Goal: Navigation & Orientation: Find specific page/section

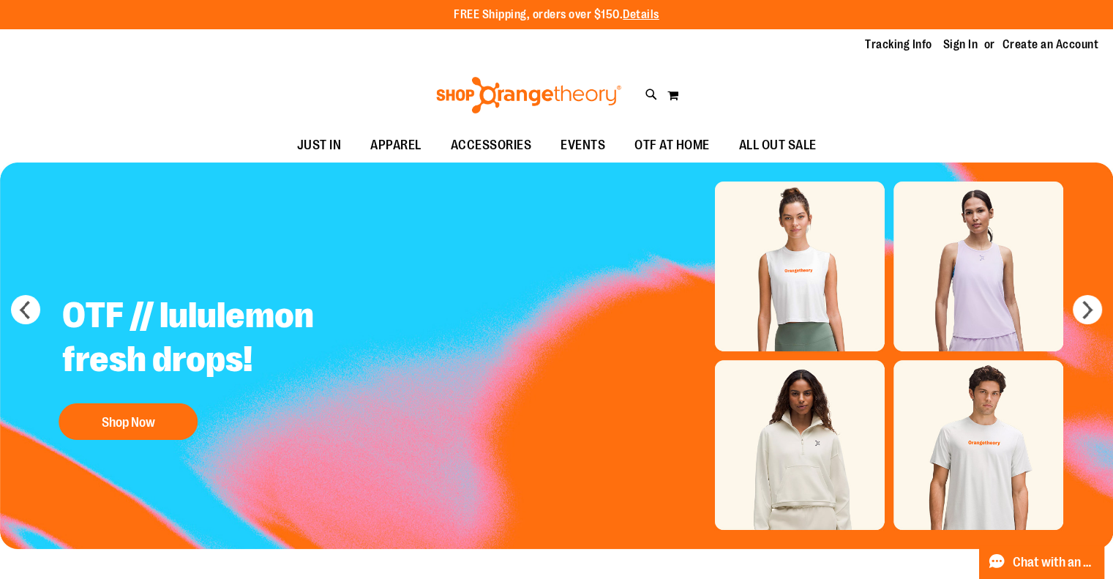
click at [951, 54] on div "Tracking Info Sign In Return to Procurement Create an Account" at bounding box center [556, 44] width 1113 height 31
click at [948, 46] on link "Sign In" at bounding box center [960, 45] width 35 height 16
click at [950, 42] on link "Sign In" at bounding box center [960, 45] width 35 height 16
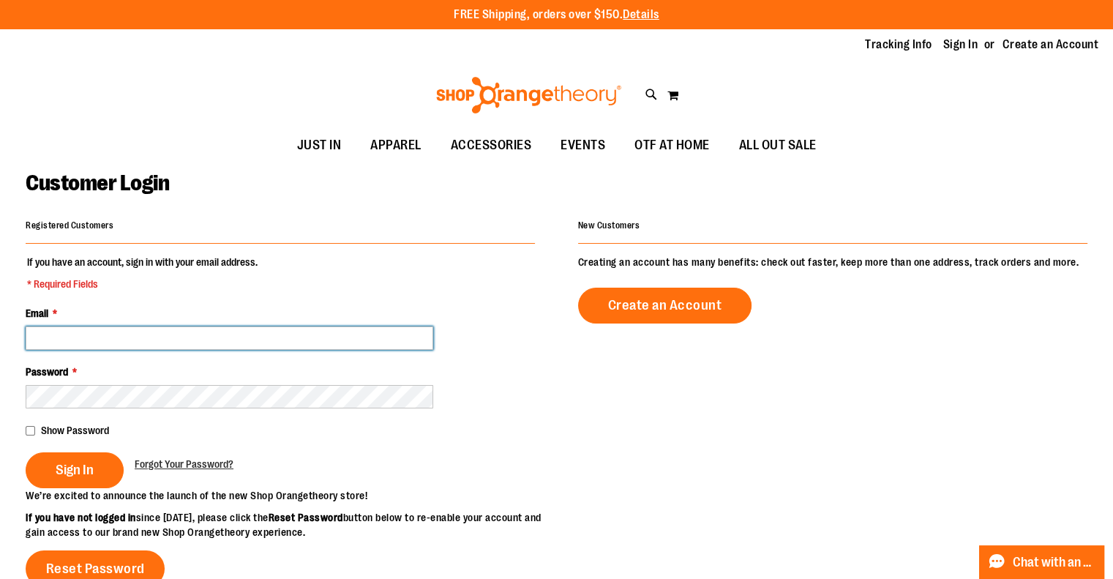
type input "**********"
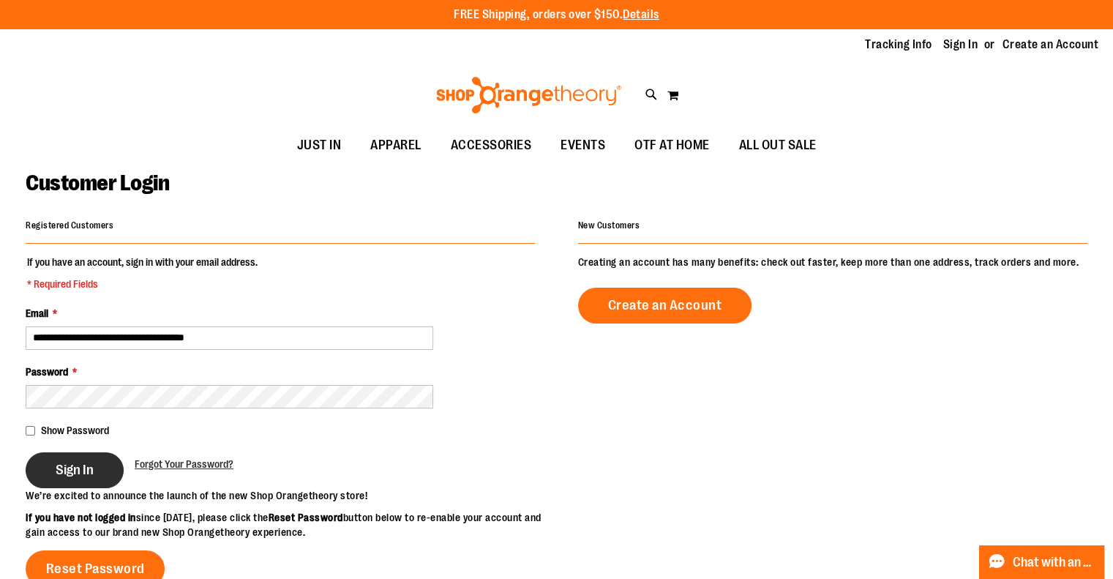
click at [94, 467] on span "Sign In" at bounding box center [75, 470] width 38 height 16
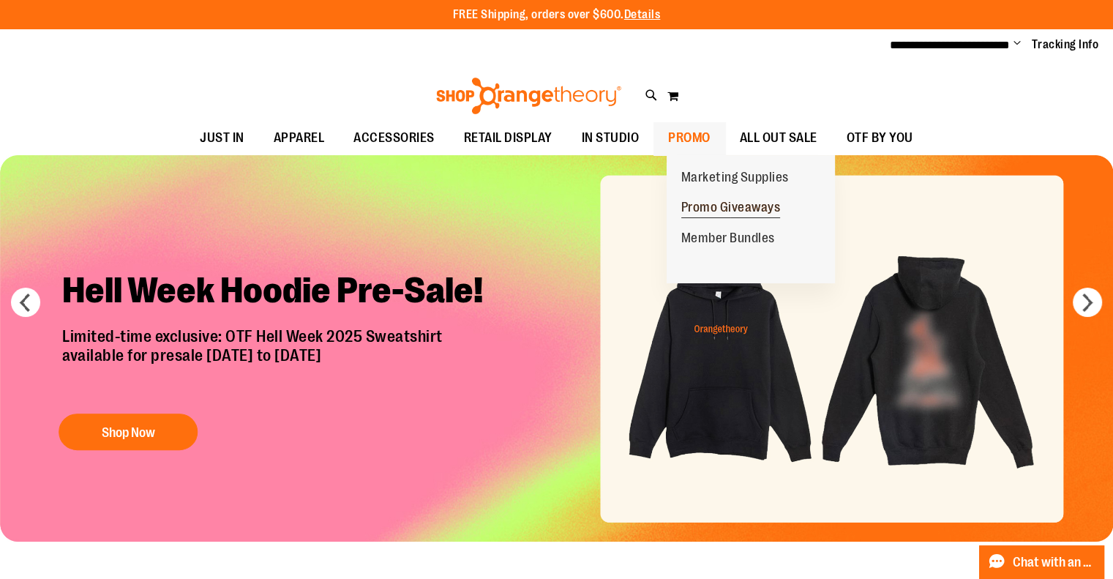
click at [720, 214] on span "Promo Giveaways" at bounding box center [731, 209] width 100 height 18
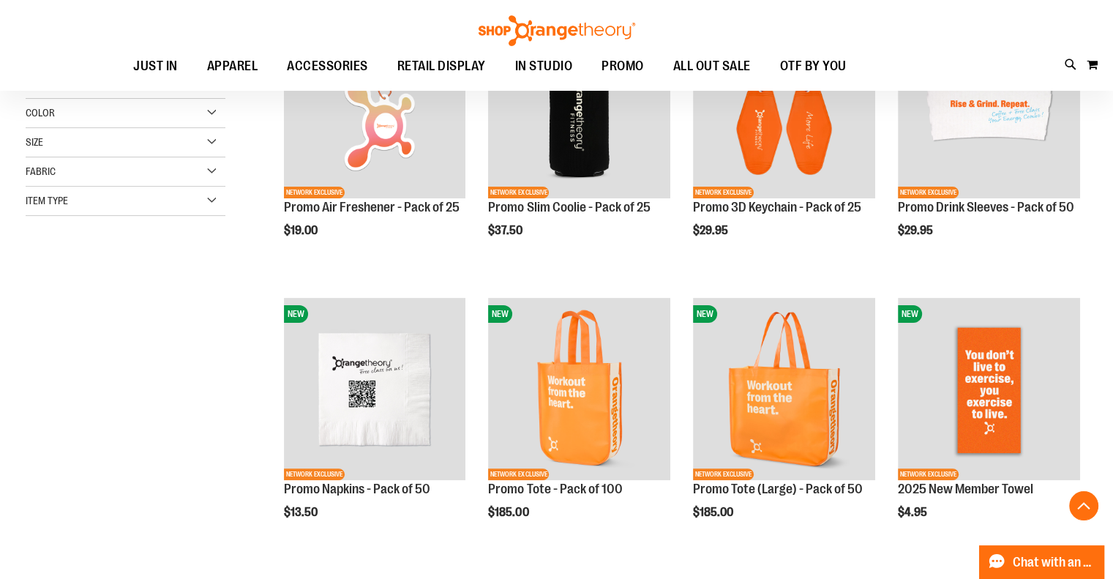
scroll to position [272, 0]
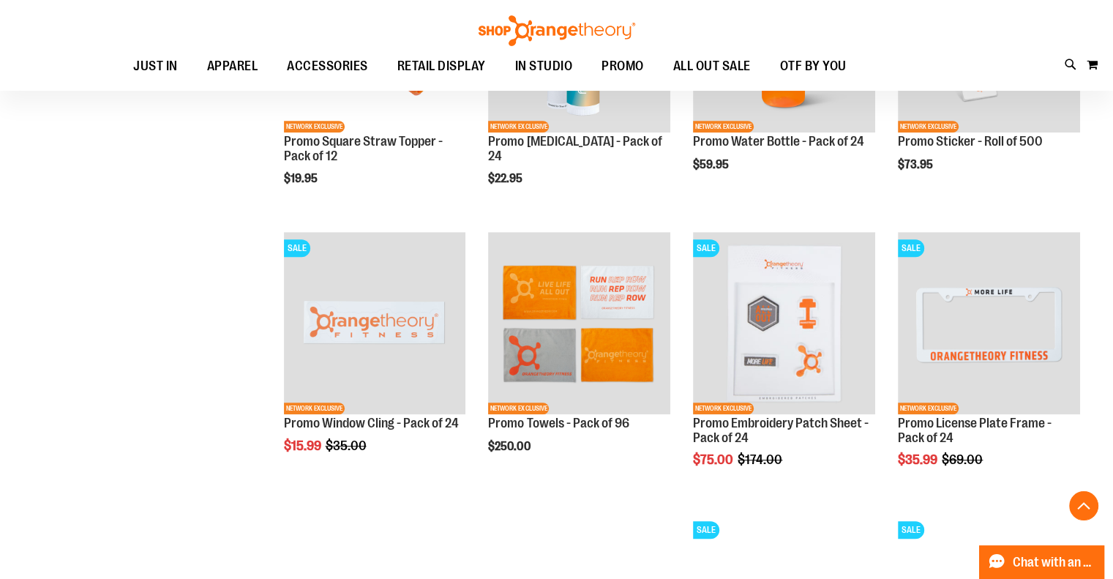
scroll to position [901, 0]
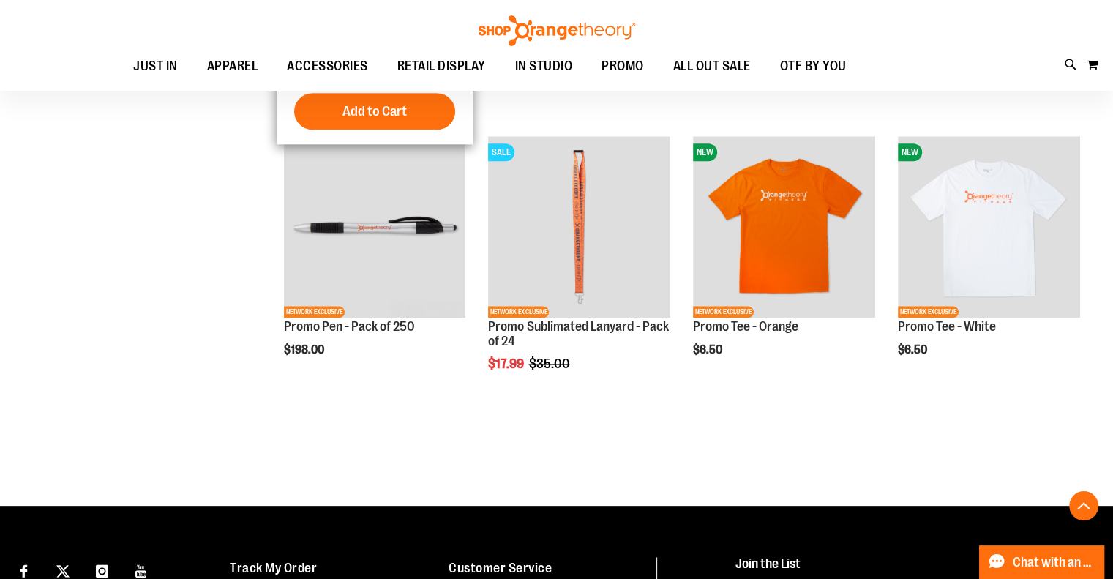
scroll to position [1846, 0]
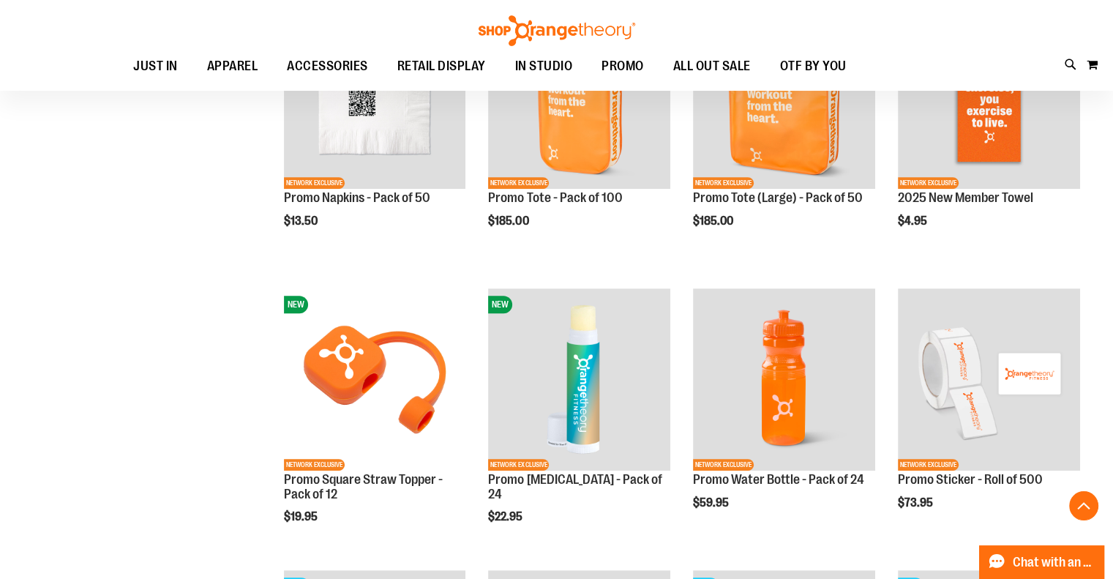
scroll to position [563, 0]
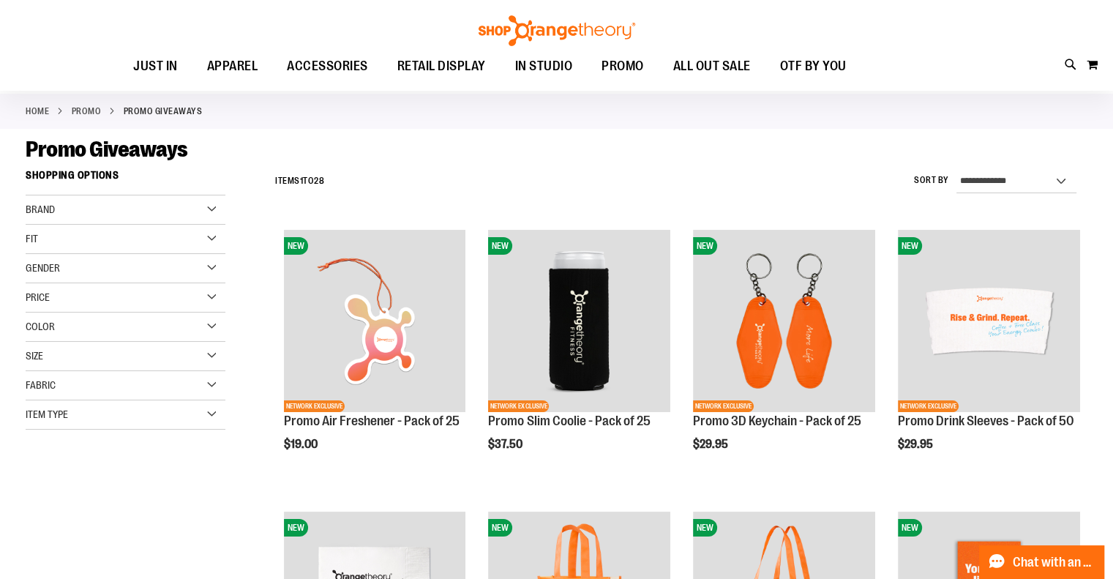
scroll to position [59, 0]
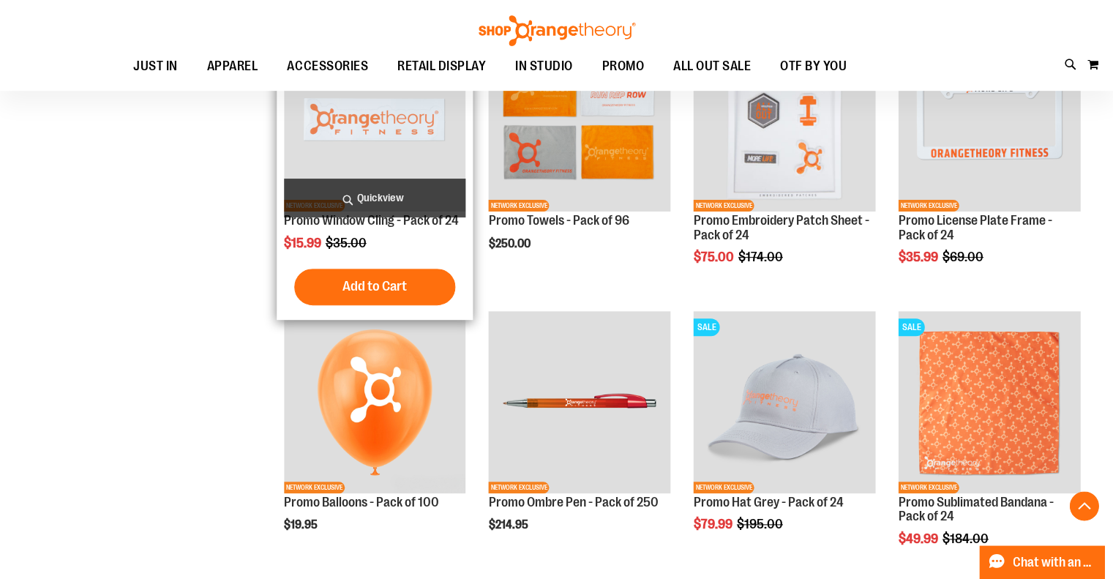
scroll to position [1105, 0]
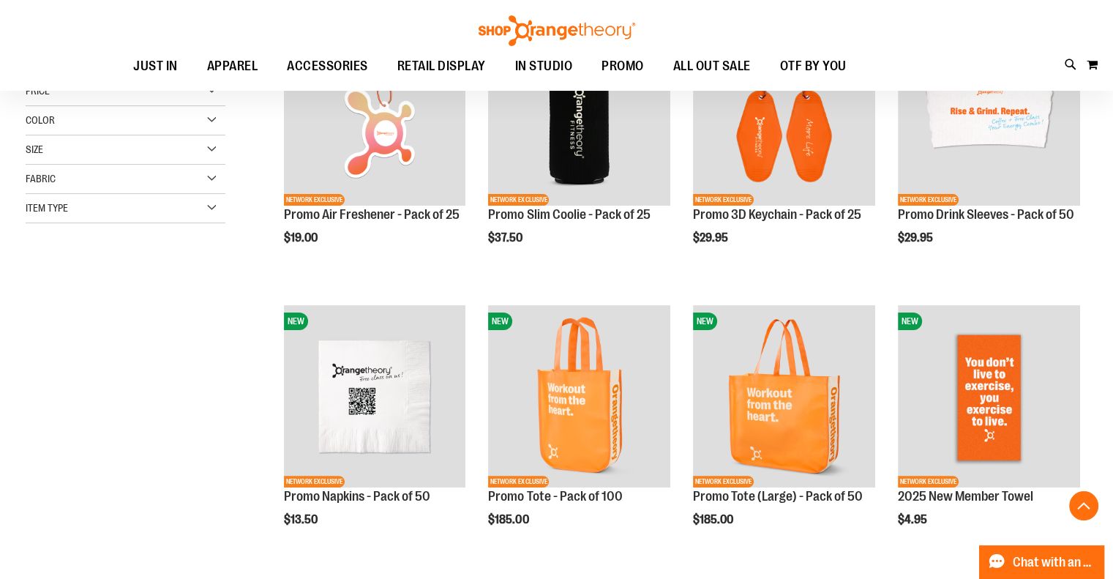
scroll to position [277, 0]
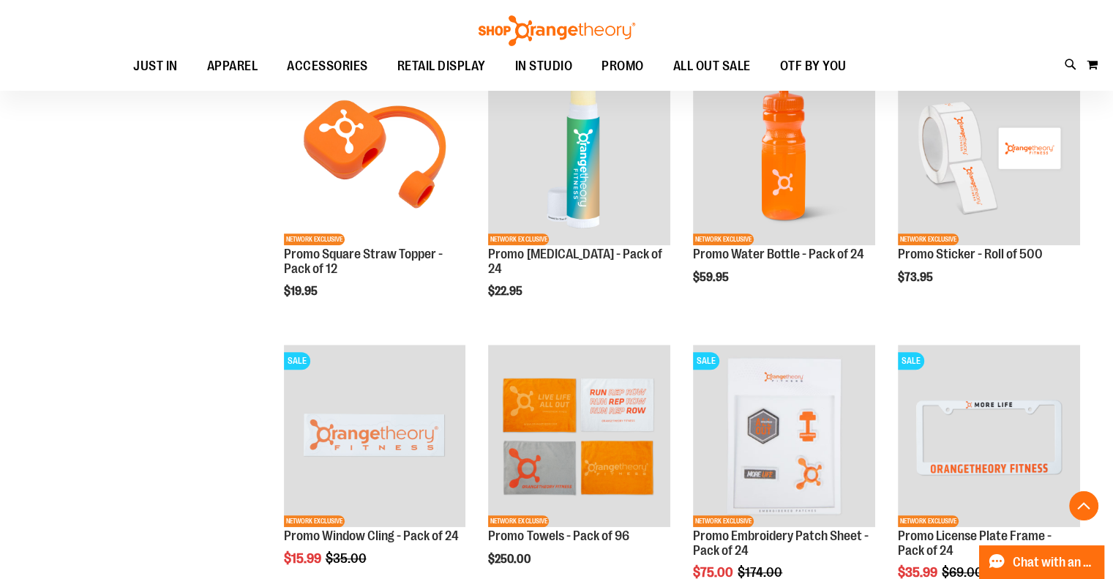
scroll to position [790, 0]
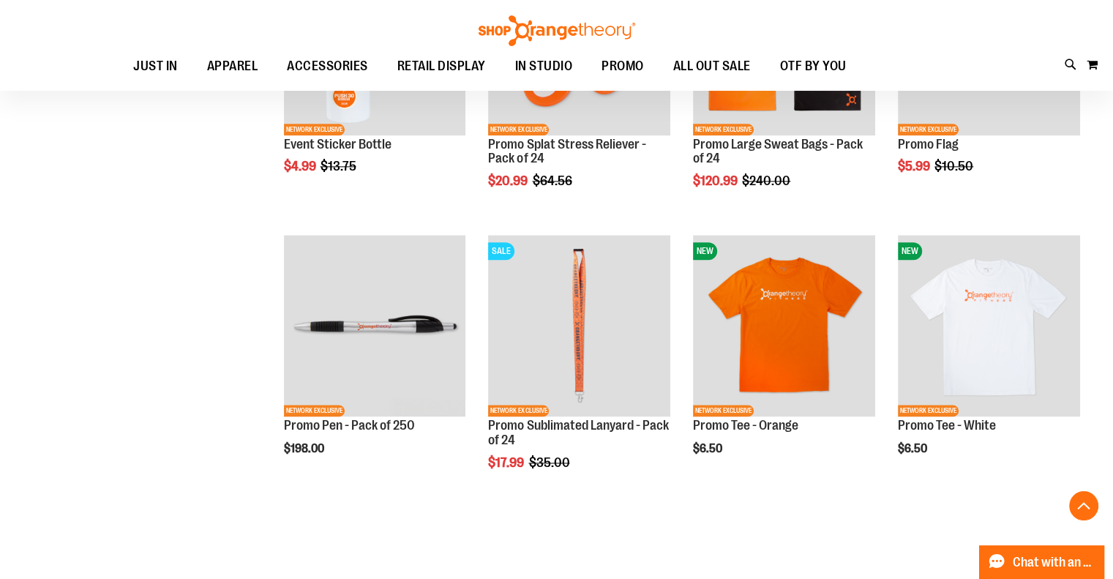
scroll to position [1744, 0]
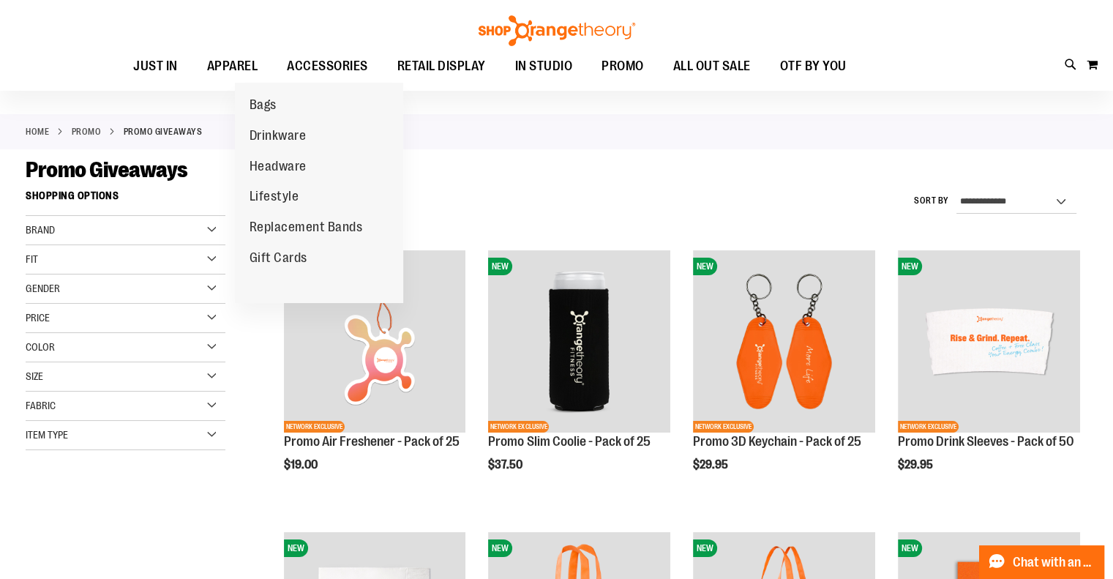
scroll to position [40, 0]
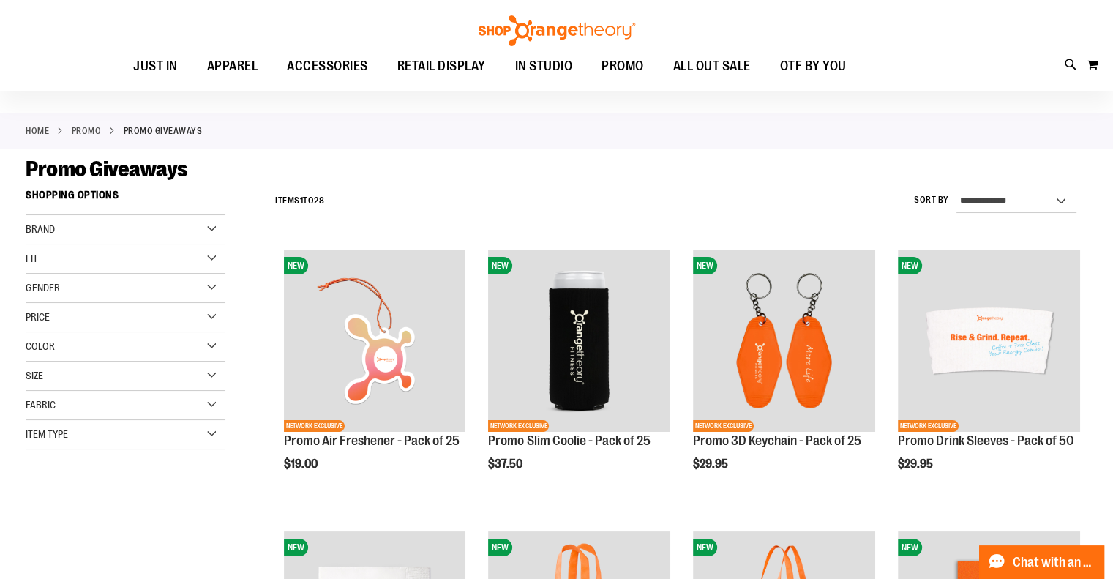
click at [305, 24] on div "Toggle Nav Search Popular Suggestions Advanced Search" at bounding box center [556, 45] width 1113 height 91
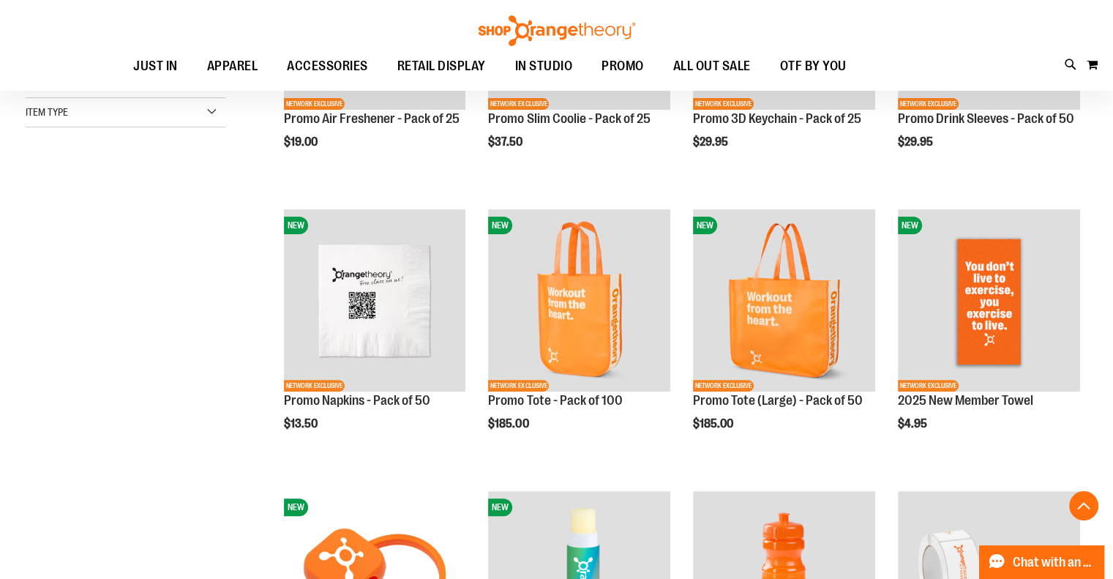
scroll to position [369, 0]
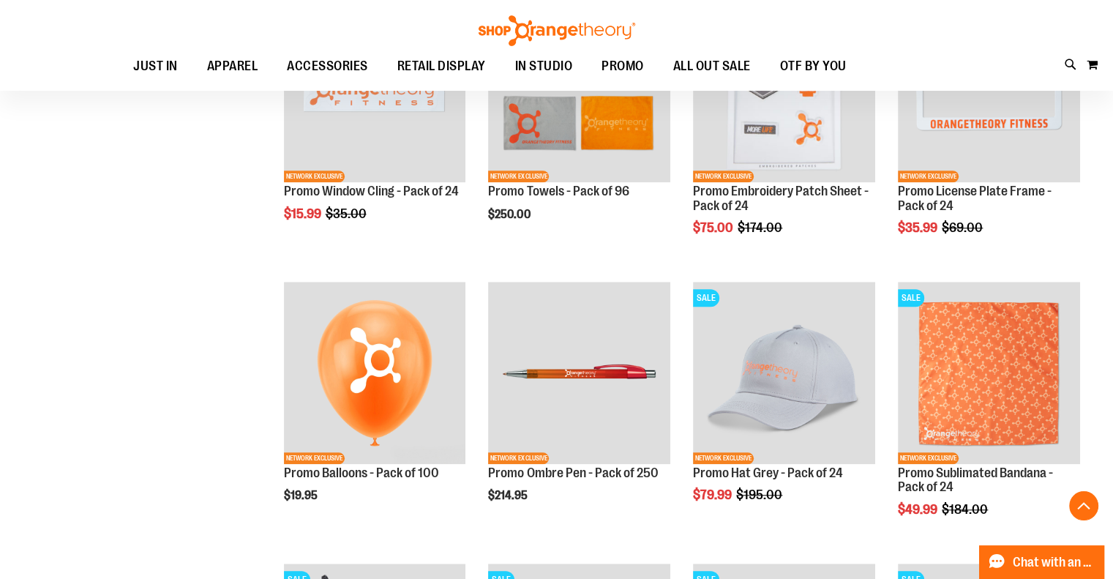
scroll to position [1134, 0]
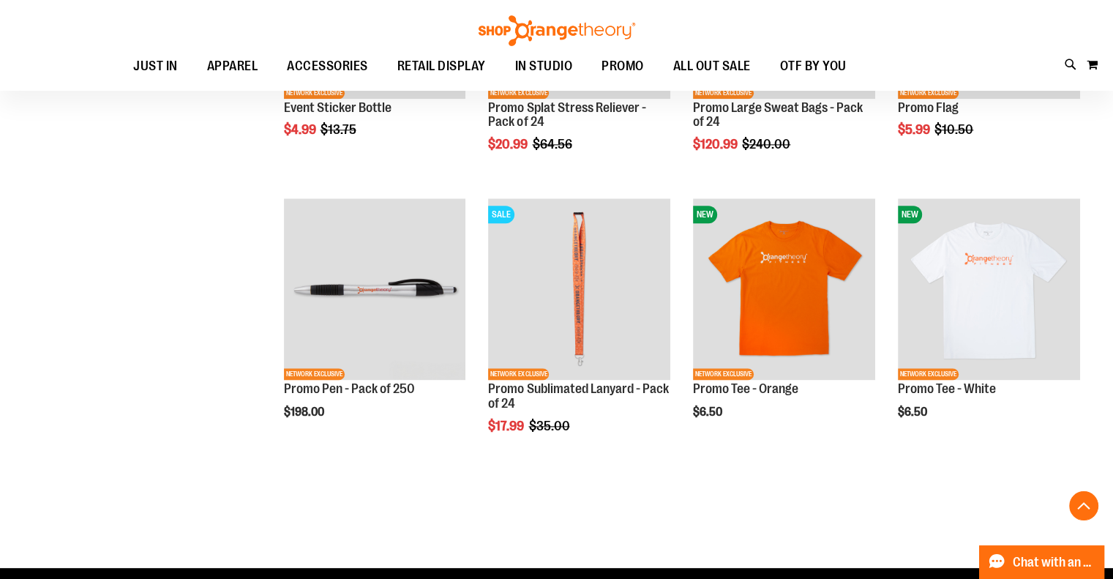
scroll to position [1781, 0]
